Goal: Obtain resource: Obtain resource

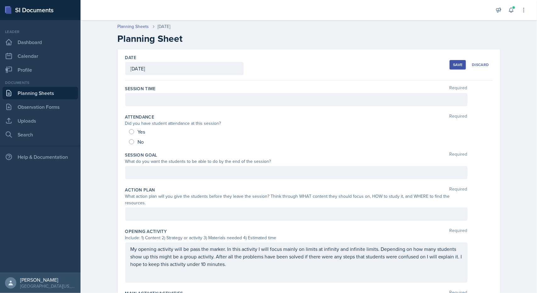
scroll to position [113, 0]
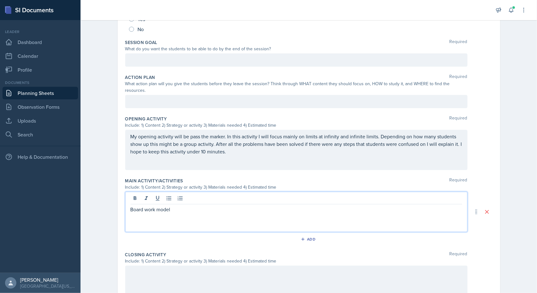
click at [104, 181] on div "Planning Sheets Sep 9th, 2025 Planning Sheet Date September 9th, 2025 September…" at bounding box center [309, 138] width 457 height 468
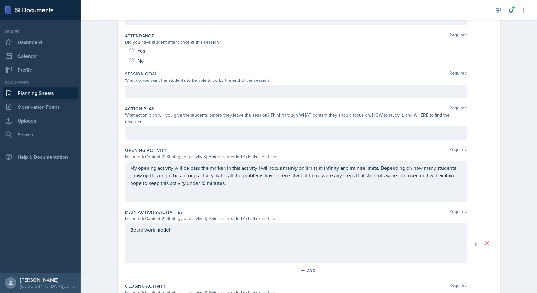
scroll to position [92, 0]
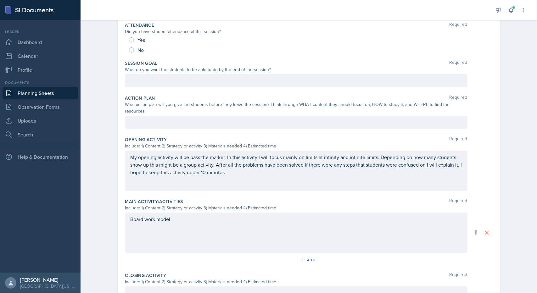
click at [176, 173] on p "My opening activity will be pass the marker. In this activity I will focus main…" at bounding box center [297, 165] width 332 height 23
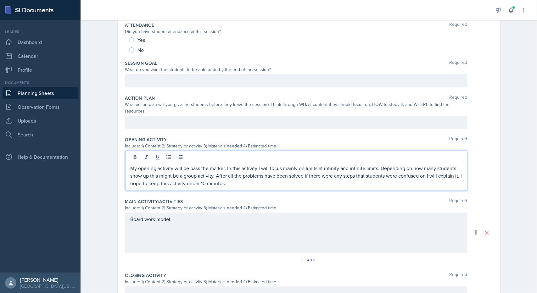
click at [176, 170] on p "My opening activity will be pass the marker. In this activity I will focus main…" at bounding box center [297, 176] width 332 height 23
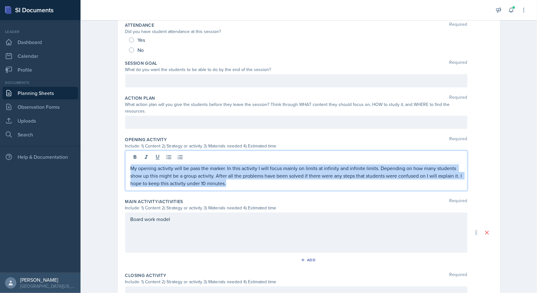
click at [176, 170] on p "My opening activity will be pass the marker. In this activity I will focus main…" at bounding box center [297, 176] width 332 height 23
copy p "My opening activity will be pass the marker. In this activity I will focus main…"
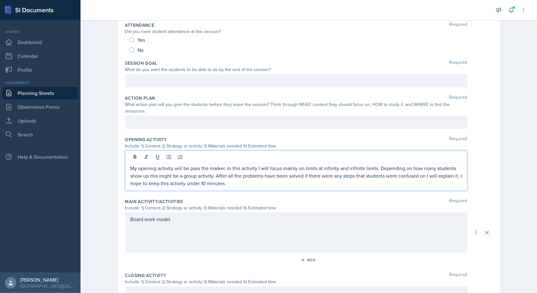
click at [110, 130] on div "Date September 9th, 2025 September 2025 31 1 2 3 4 5 6 7 8 9 10 11 12 13 14 15 …" at bounding box center [309, 176] width 403 height 436
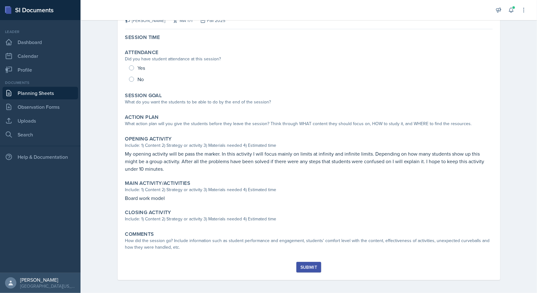
scroll to position [50, 0]
